Goal: Task Accomplishment & Management: Use online tool/utility

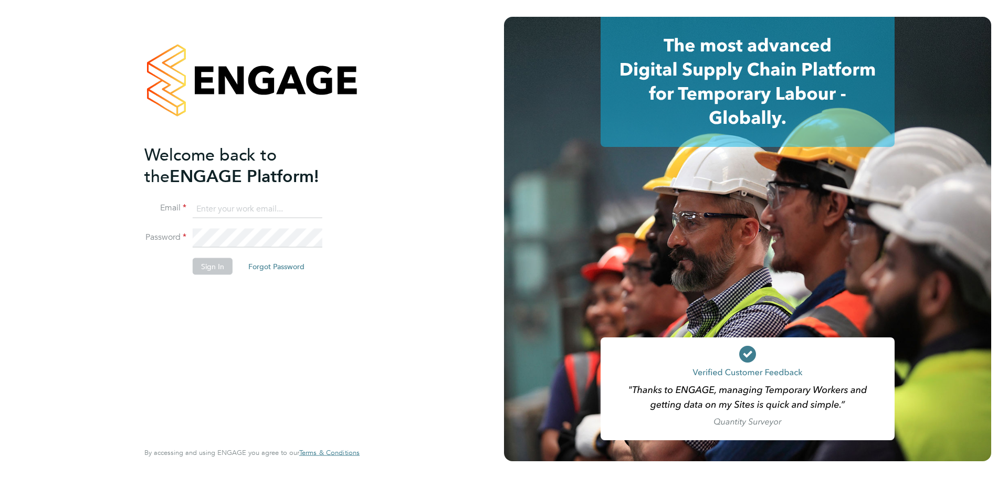
click at [235, 200] on input at bounding box center [258, 209] width 130 height 19
type input "Nicola.Merchant@wates.co.uk"
click at [226, 265] on button "Sign In" at bounding box center [213, 266] width 40 height 17
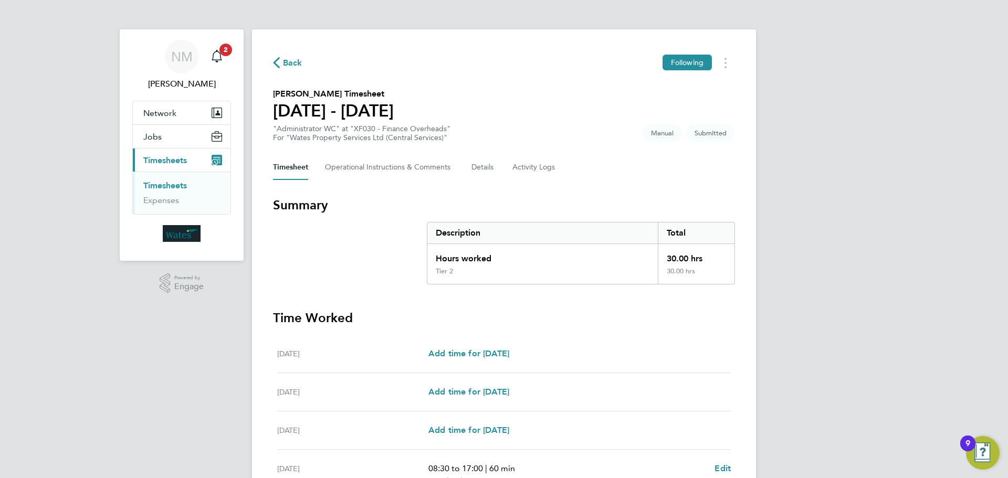
click at [175, 185] on link "Timesheets" at bounding box center [165, 186] width 44 height 10
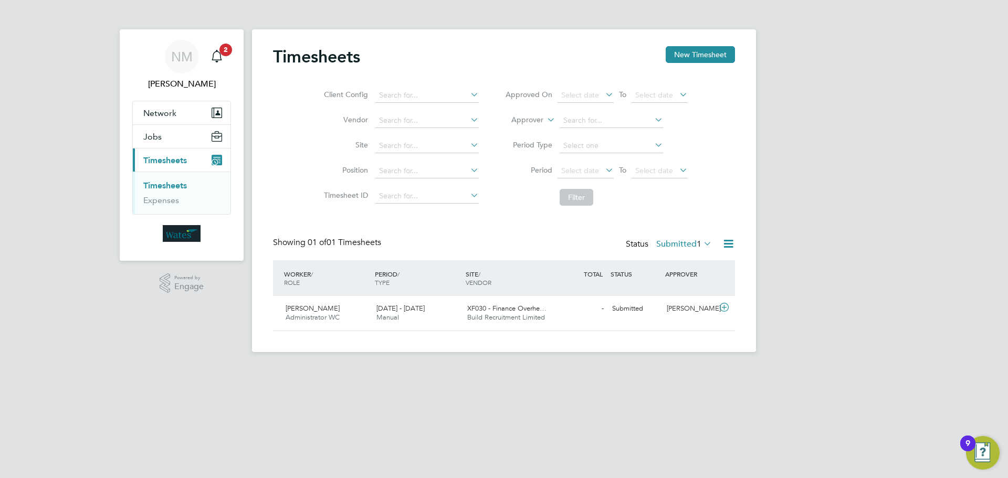
scroll to position [27, 91]
click at [312, 308] on span "[PERSON_NAME]" at bounding box center [313, 308] width 54 height 9
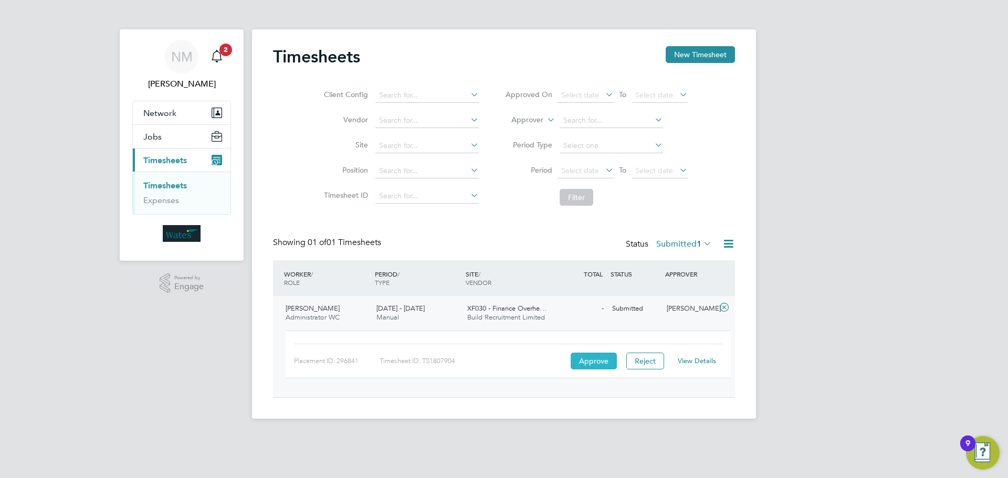
click at [590, 359] on button "Approve" at bounding box center [594, 361] width 46 height 17
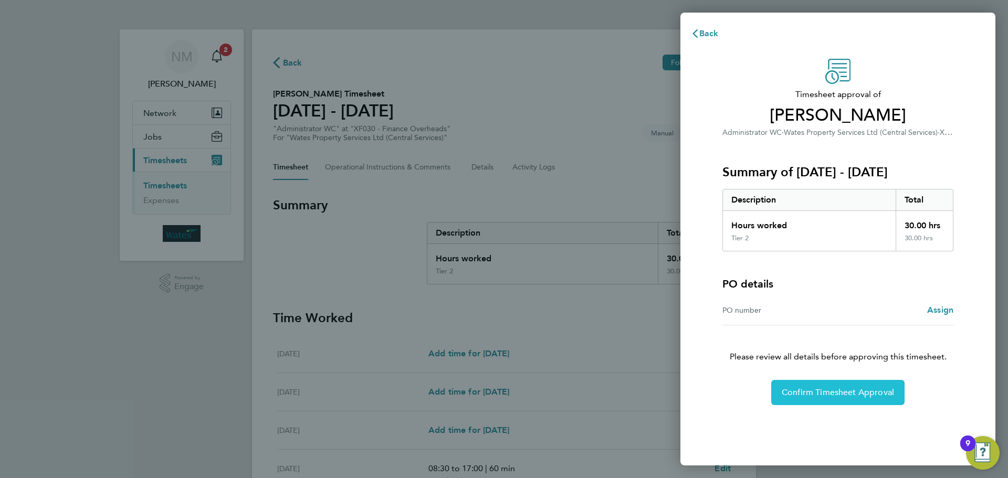
click at [857, 389] on span "Confirm Timesheet Approval" at bounding box center [838, 393] width 112 height 11
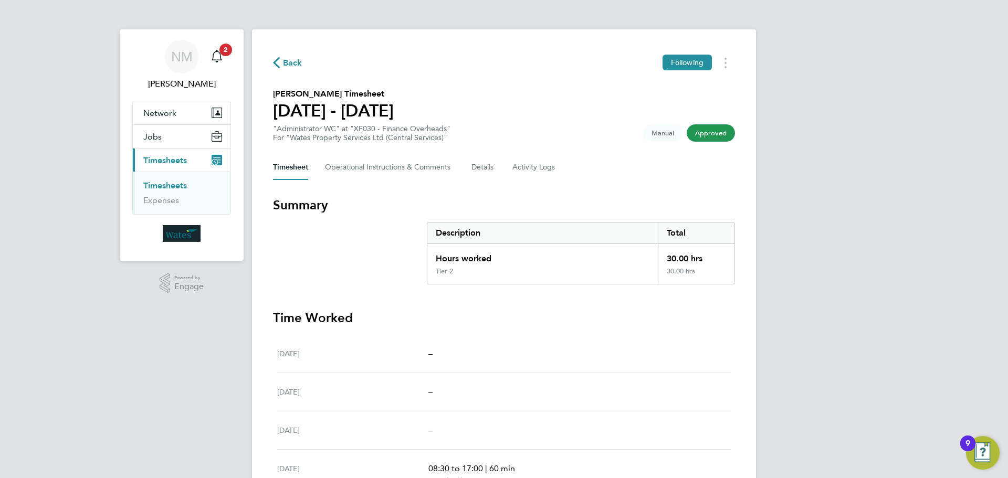
click at [159, 187] on link "Timesheets" at bounding box center [165, 186] width 44 height 10
